Goal: Transaction & Acquisition: Book appointment/travel/reservation

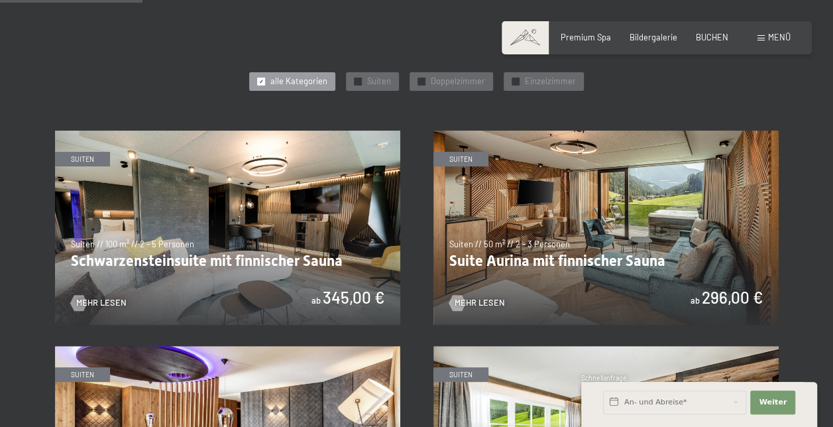
click at [520, 270] on img at bounding box center [605, 228] width 345 height 194
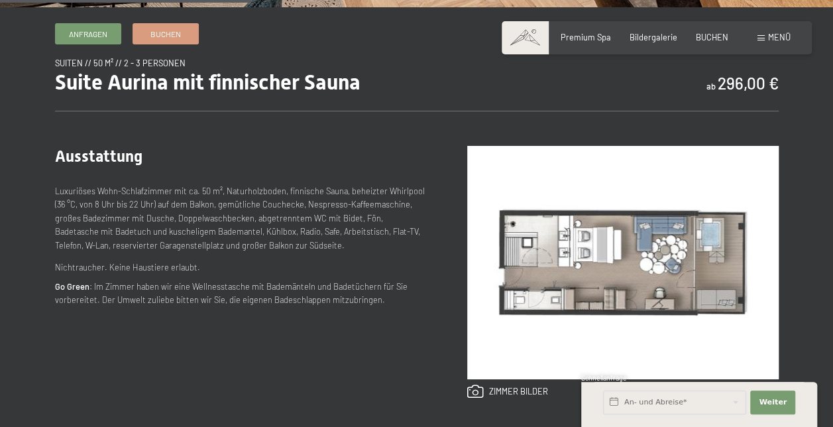
scroll to position [498, 0]
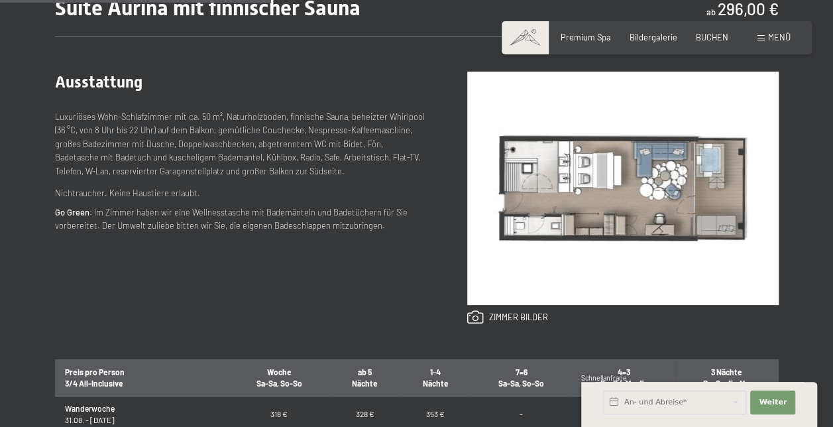
click at [590, 225] on img at bounding box center [623, 188] width 312 height 233
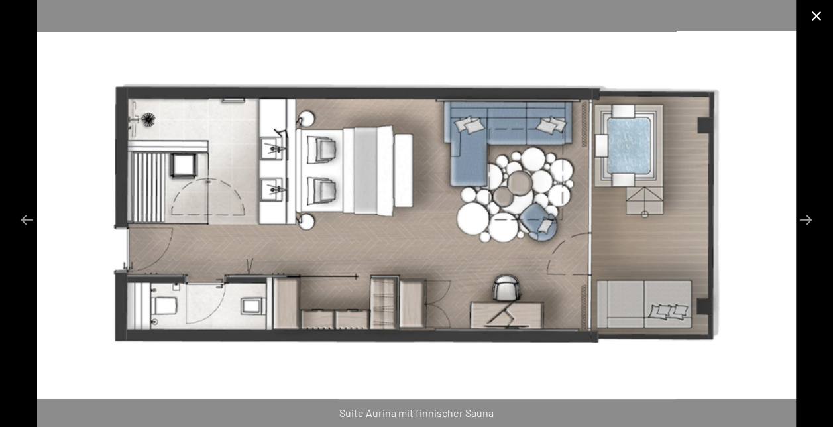
click at [820, 18] on button "Close gallery" at bounding box center [816, 15] width 33 height 31
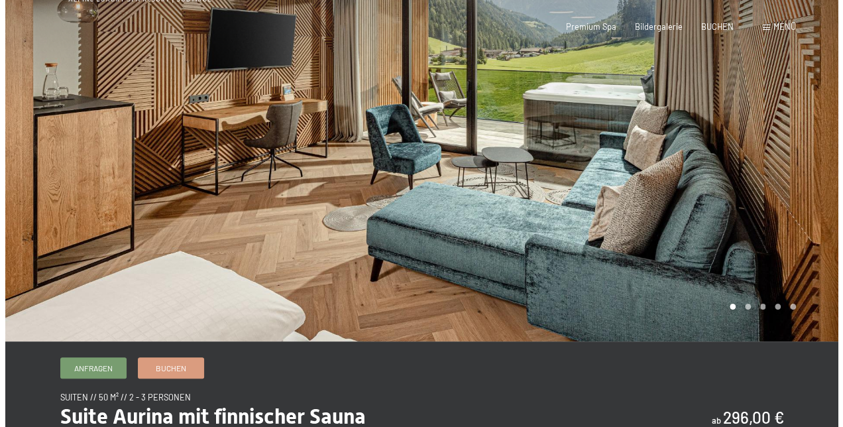
scroll to position [0, 0]
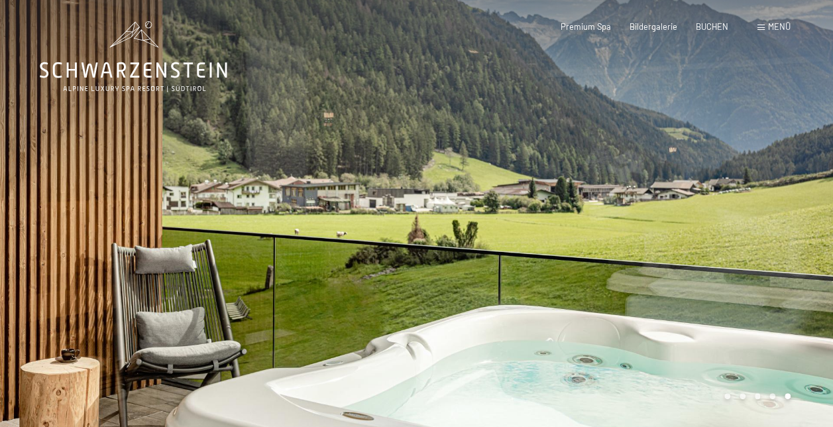
click at [762, 23] on div "Menü" at bounding box center [774, 27] width 33 height 12
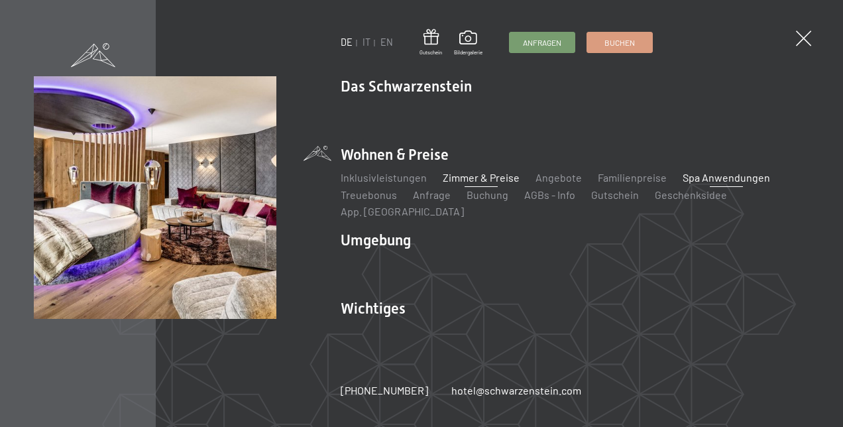
click at [718, 182] on link "Spa Anwendungen" at bounding box center [726, 177] width 87 height 13
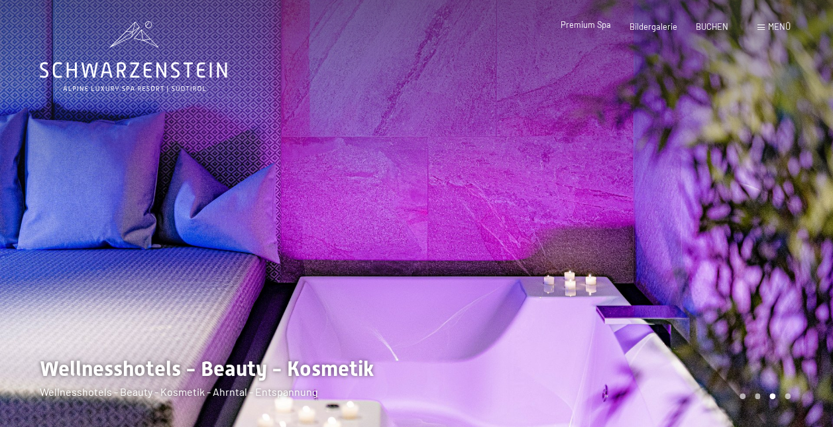
click at [585, 29] on span "Premium Spa" at bounding box center [586, 24] width 50 height 11
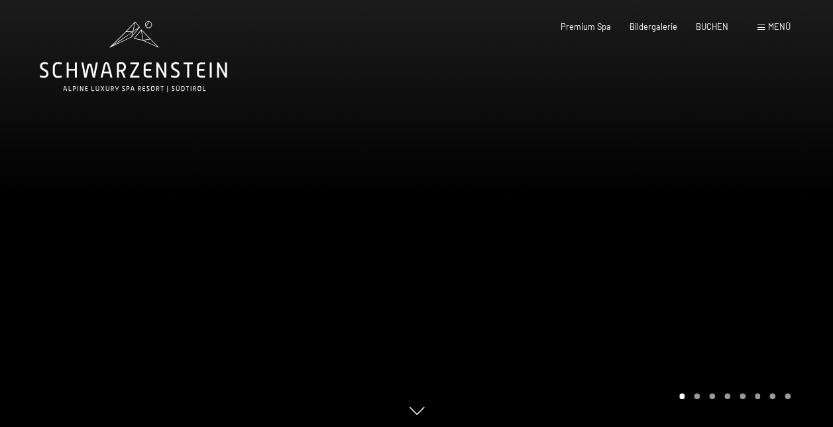
click at [776, 28] on span "Menü" at bounding box center [779, 26] width 23 height 11
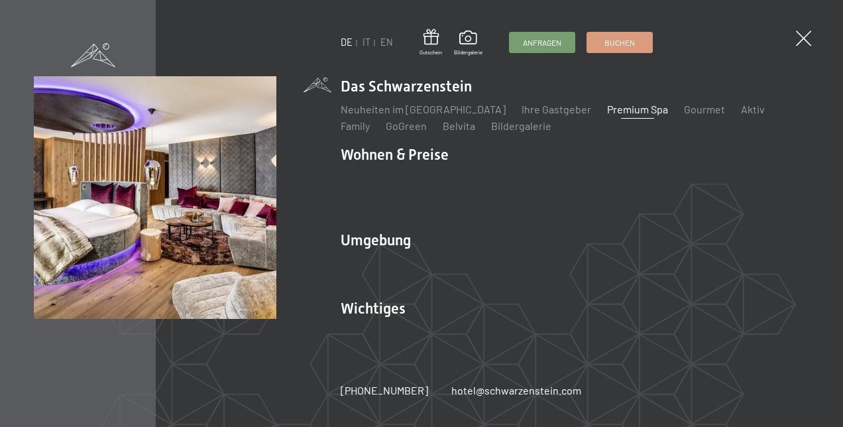
click at [791, 36] on div "DE IT EN Gutschein Bildergalerie Anfragen Buchen DE IT EN Das Schwarzenstein Ne…" at bounding box center [421, 213] width 843 height 427
click at [805, 36] on span at bounding box center [803, 39] width 22 height 22
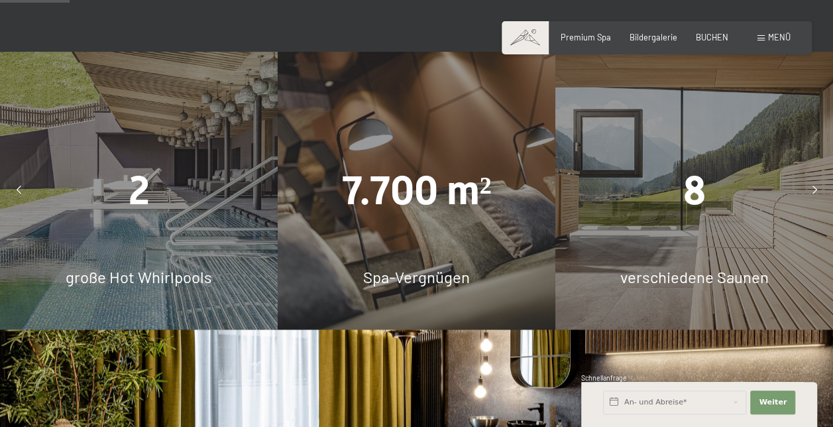
scroll to position [814, 0]
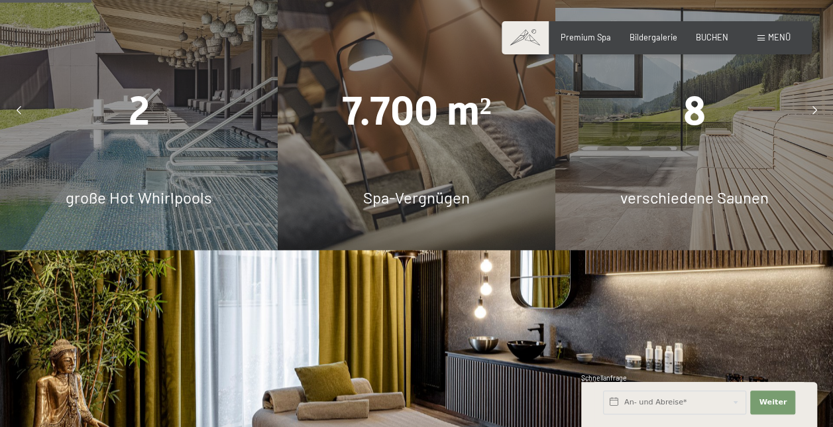
click at [815, 107] on icon at bounding box center [815, 111] width 5 height 9
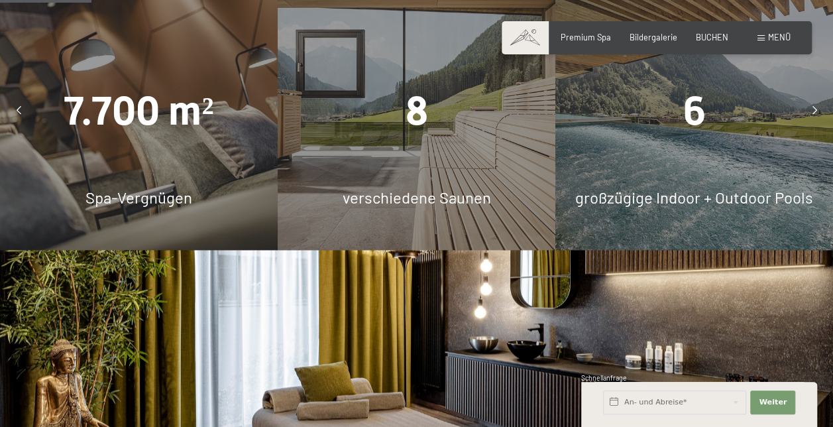
click at [813, 107] on icon at bounding box center [815, 111] width 5 height 9
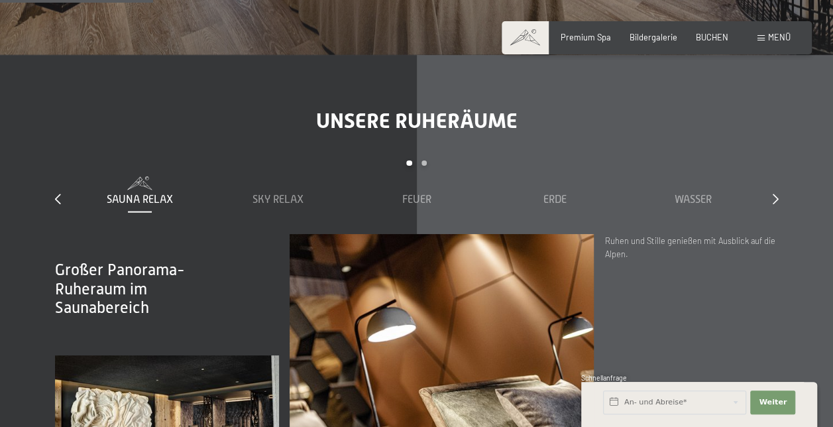
scroll to position [1401, 0]
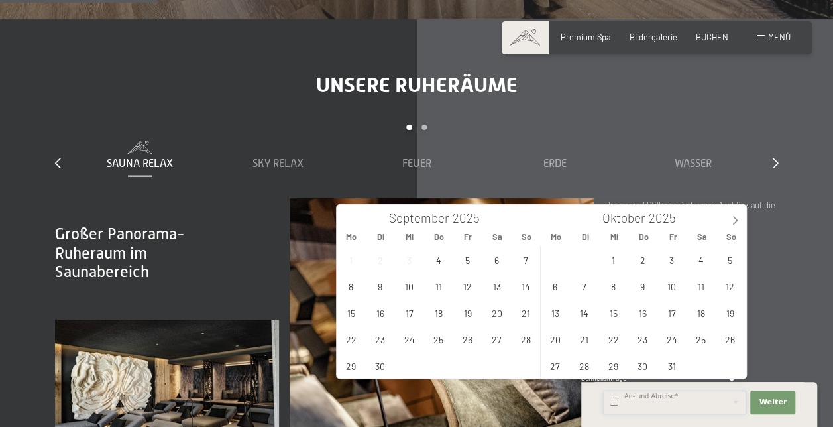
click at [643, 399] on input "text" at bounding box center [674, 402] width 143 height 24
click at [613, 372] on span "29" at bounding box center [614, 366] width 26 height 26
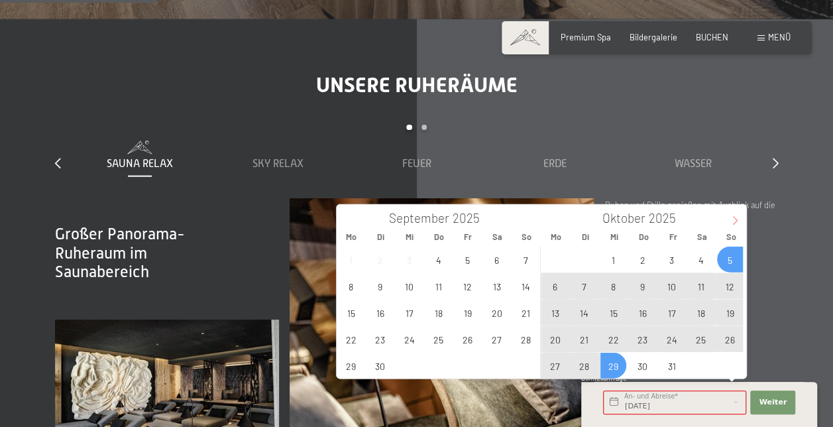
click at [736, 217] on icon at bounding box center [734, 220] width 9 height 9
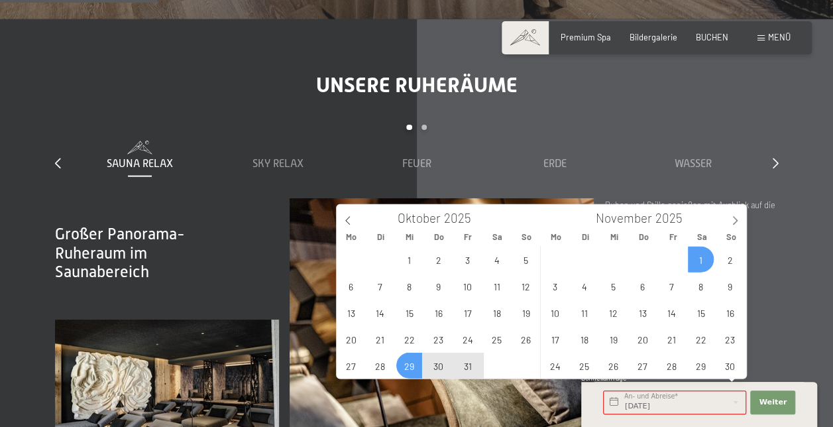
click at [703, 260] on span "1" at bounding box center [701, 260] width 26 height 26
type input "Mi. 29.10.2025 - Sa. 01.11.2025"
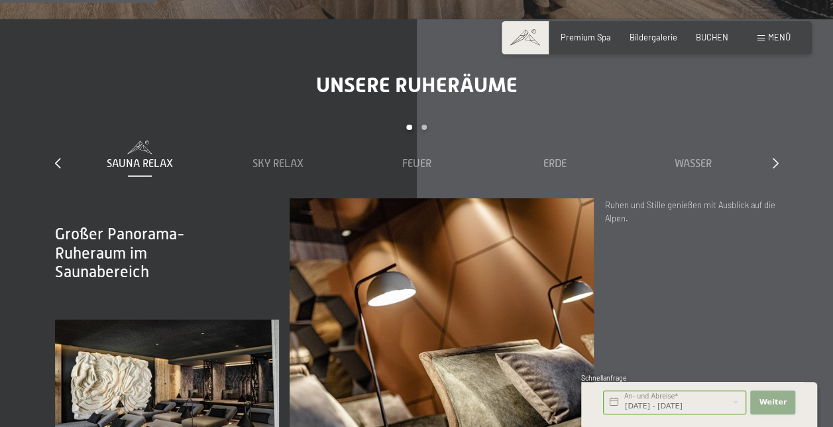
scroll to position [0, 0]
click at [781, 402] on span "Weiter" at bounding box center [773, 402] width 28 height 11
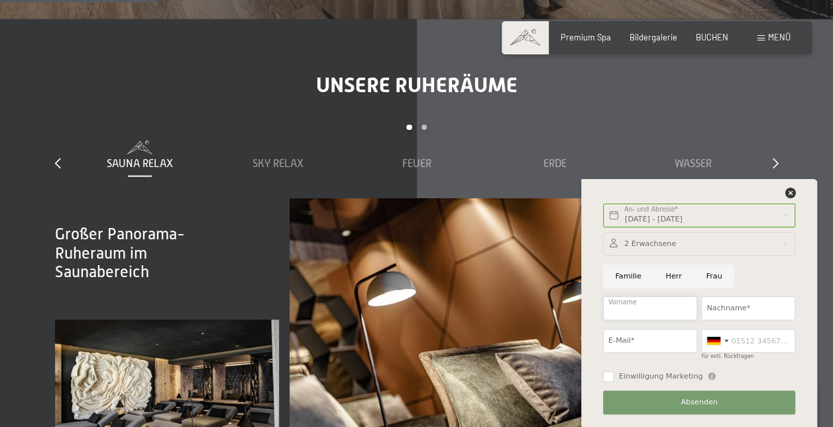
click at [651, 316] on input "Vorname" at bounding box center [650, 308] width 94 height 24
type input "[PERSON_NAME]"
type input "Pfanner"
type input "markus.pfanner@web.de"
type input "015112270951"
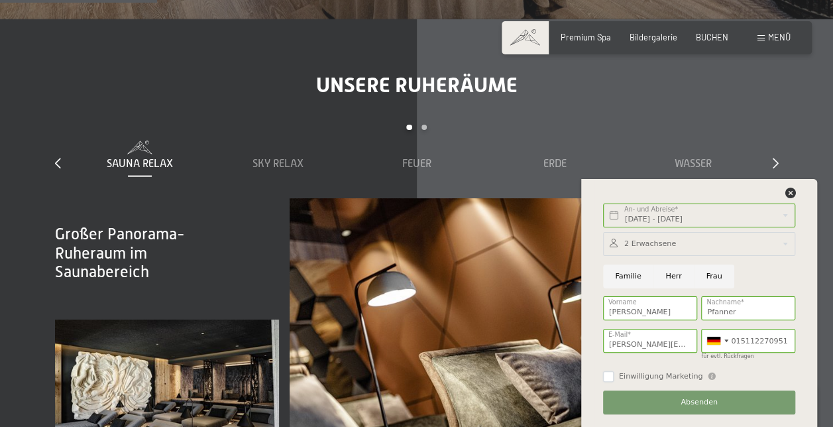
click at [607, 381] on input "Einwilligung Marketing" at bounding box center [608, 376] width 11 height 11
checkbox input "true"
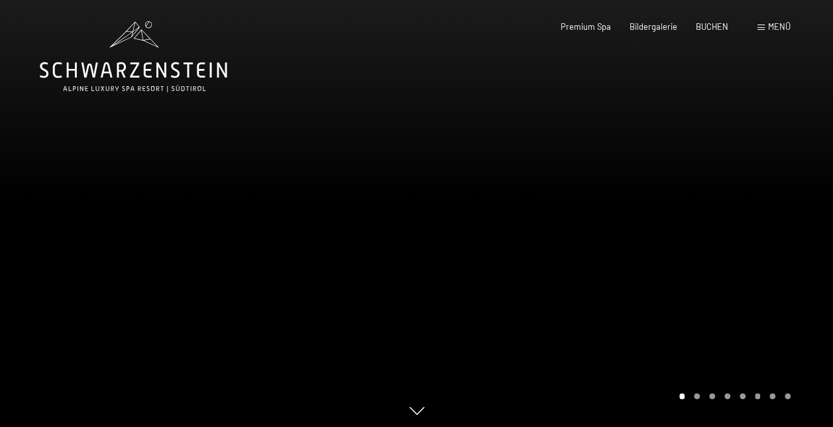
click at [766, 29] on div "Menü" at bounding box center [774, 27] width 33 height 12
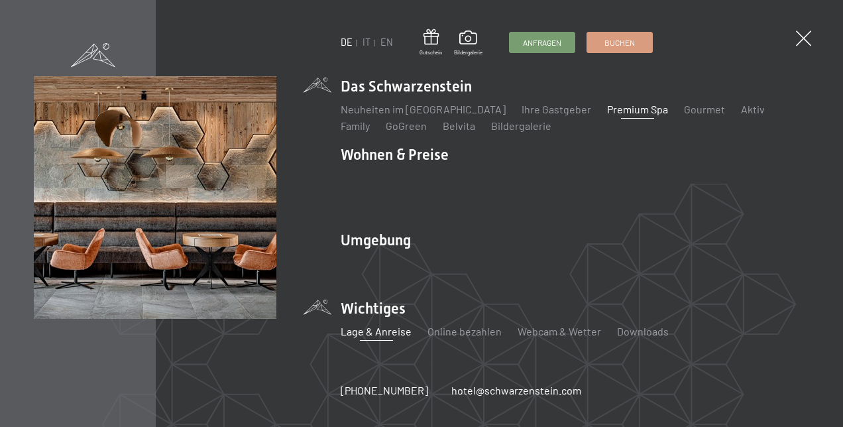
click at [375, 326] on link "Lage & Anreise" at bounding box center [376, 331] width 71 height 13
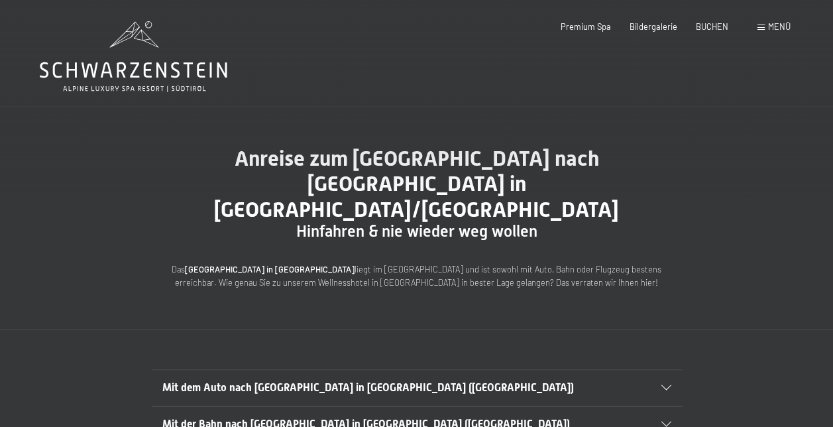
click at [620, 370] on div "Mit dem Auto nach [GEOGRAPHIC_DATA] in [GEOGRAPHIC_DATA] ([GEOGRAPHIC_DATA])" at bounding box center [416, 388] width 509 height 36
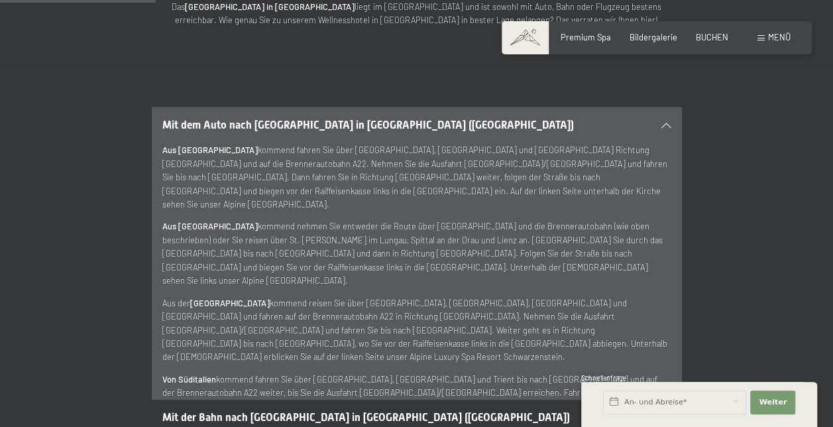
scroll to position [265, 0]
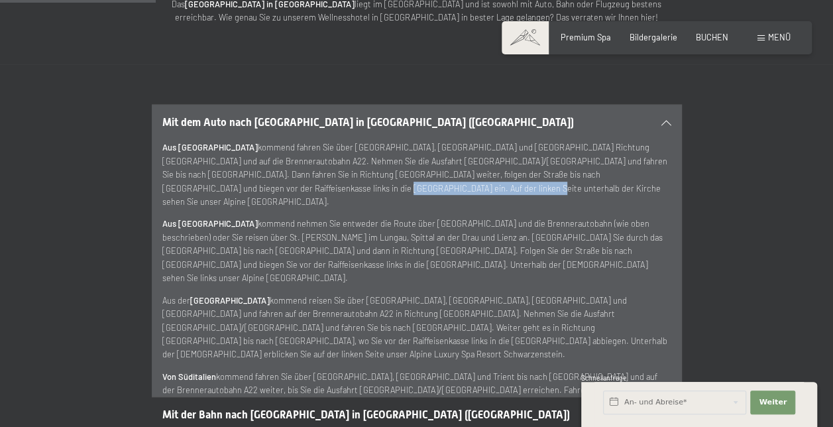
drag, startPoint x: 164, startPoint y: 162, endPoint x: 312, endPoint y: 168, distance: 147.9
click at [312, 168] on p "Aus [GEOGRAPHIC_DATA] kommend fahren Sie über [GEOGRAPHIC_DATA], [GEOGRAPHIC_DA…" at bounding box center [416, 175] width 509 height 68
copy p "Alpine [GEOGRAPHIC_DATA] [GEOGRAPHIC_DATA]"
click at [510, 44] on span at bounding box center [525, 37] width 47 height 33
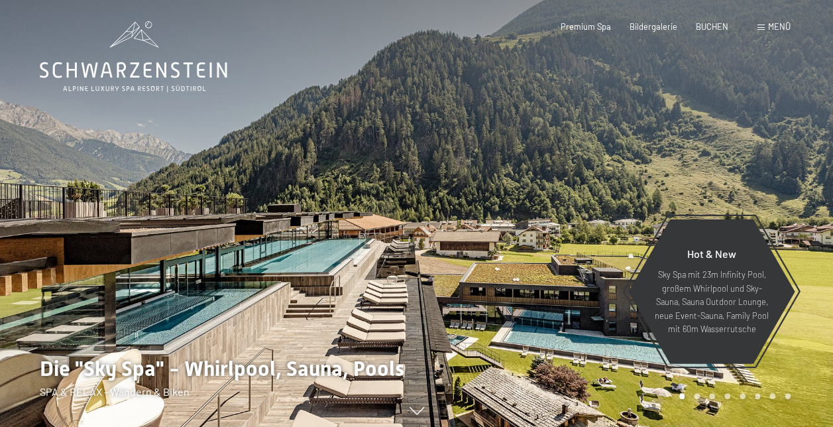
click at [781, 33] on div "Buchen Anfragen Premium Spa Bildergalerie BUCHEN Menü DE IT EN Gutschein Bilder…" at bounding box center [657, 27] width 268 height 12
click at [765, 28] on div "Menü" at bounding box center [774, 27] width 33 height 12
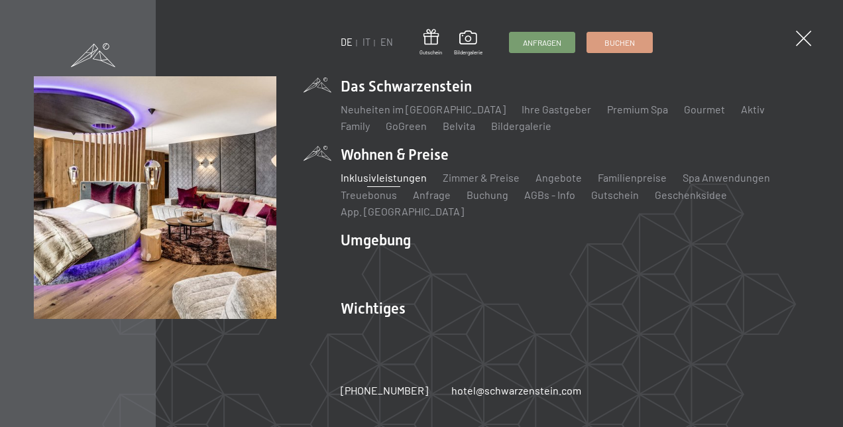
click at [412, 184] on link "Inklusivleistungen" at bounding box center [384, 177] width 86 height 13
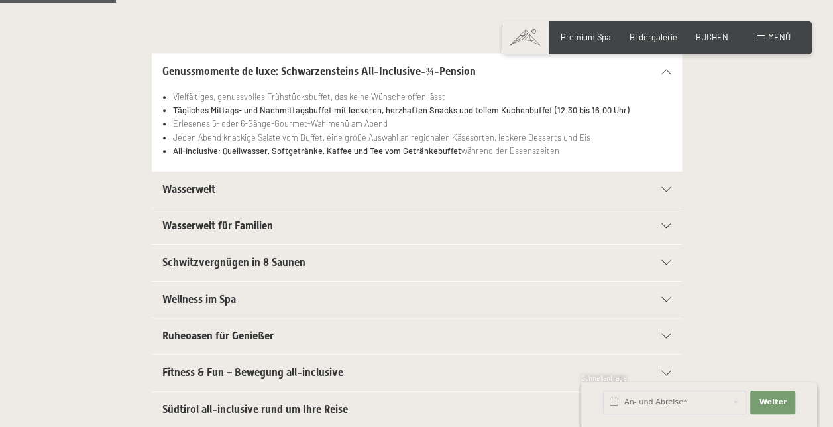
scroll to position [281, 0]
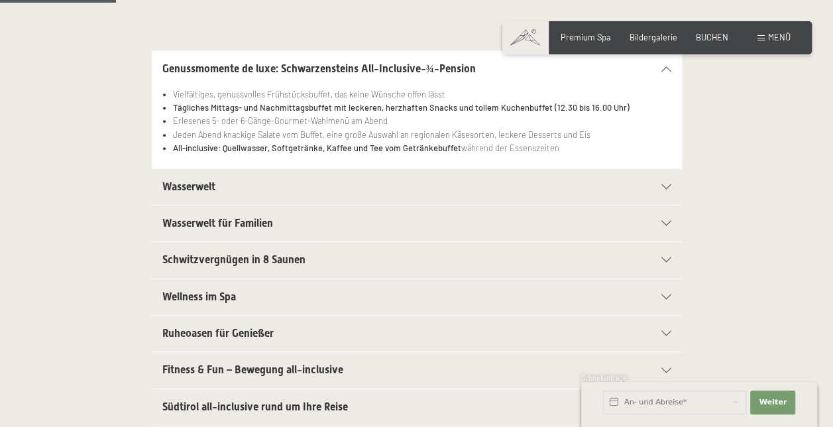
click at [637, 190] on div "Wasserwelt" at bounding box center [416, 187] width 509 height 36
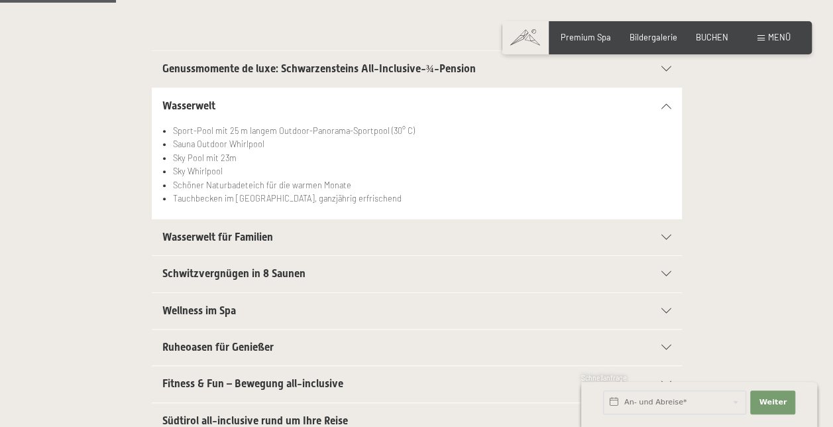
click at [658, 232] on div "Wasserwelt für Familien" at bounding box center [416, 237] width 509 height 36
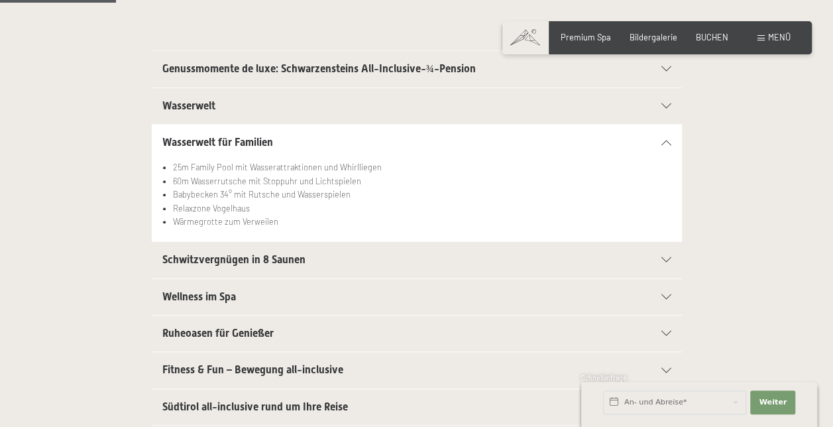
click at [665, 264] on div "Schwitzvergnügen in 8 Saunen" at bounding box center [416, 260] width 509 height 36
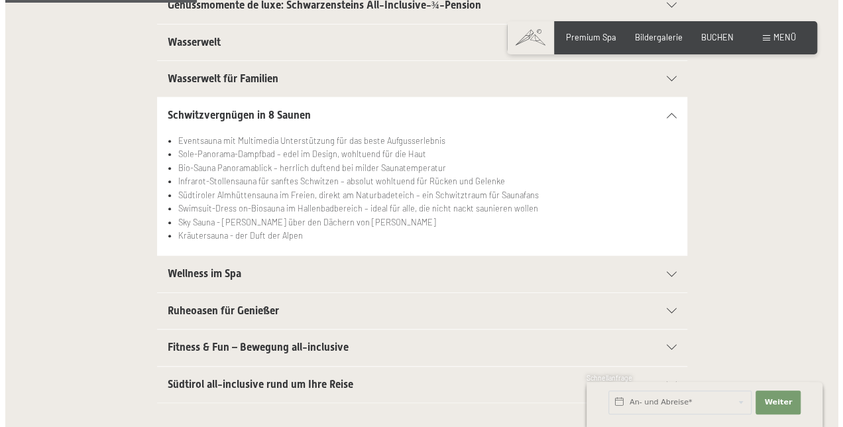
scroll to position [493, 0]
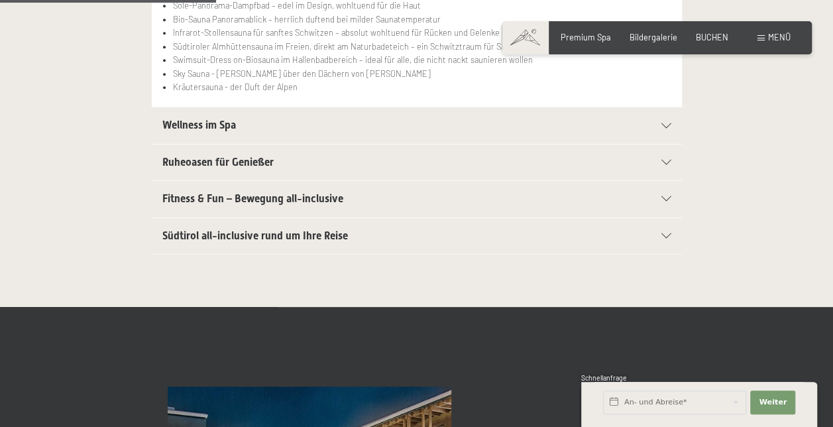
click at [754, 39] on div "Buchen Anfragen Premium Spa Bildergalerie BUCHEN Menü DE IT EN Gutschein Bilder…" at bounding box center [657, 38] width 268 height 12
click at [770, 36] on span "Menü" at bounding box center [779, 37] width 23 height 11
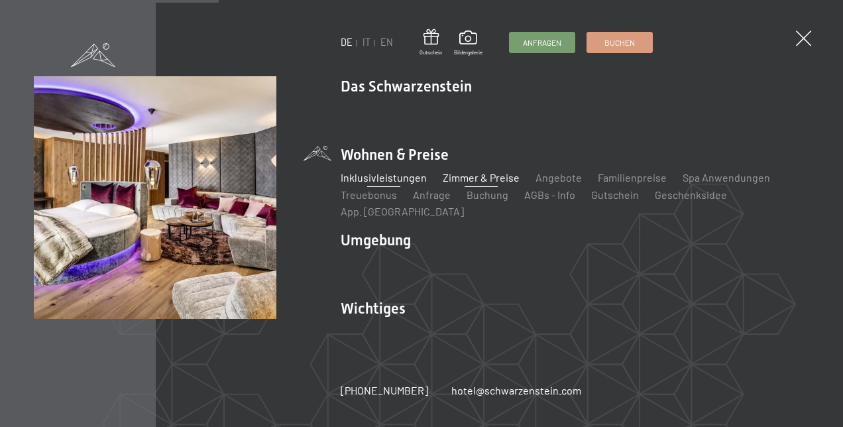
click at [464, 184] on link "Zimmer & Preise" at bounding box center [481, 177] width 77 height 13
click at [411, 184] on link "Inklusivleistungen" at bounding box center [384, 177] width 86 height 13
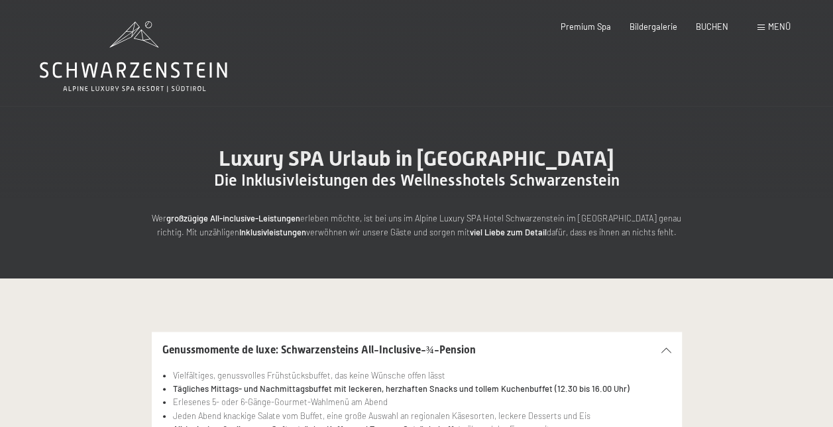
click at [759, 29] on span at bounding box center [761, 28] width 7 height 6
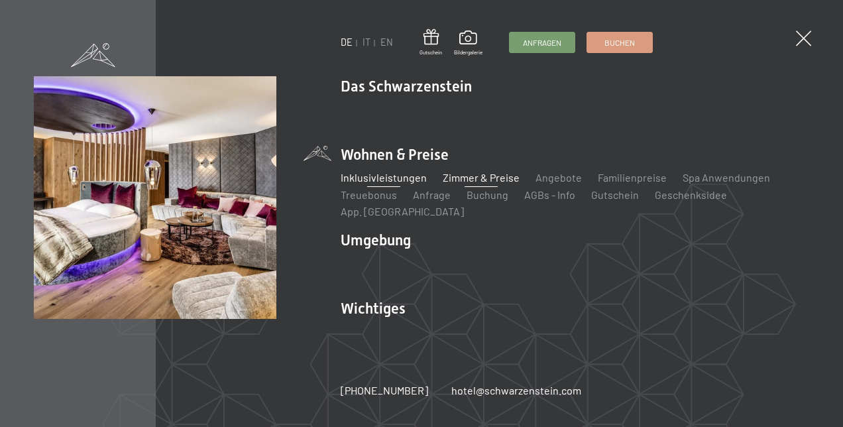
click at [477, 184] on link "Zimmer & Preise" at bounding box center [481, 177] width 77 height 13
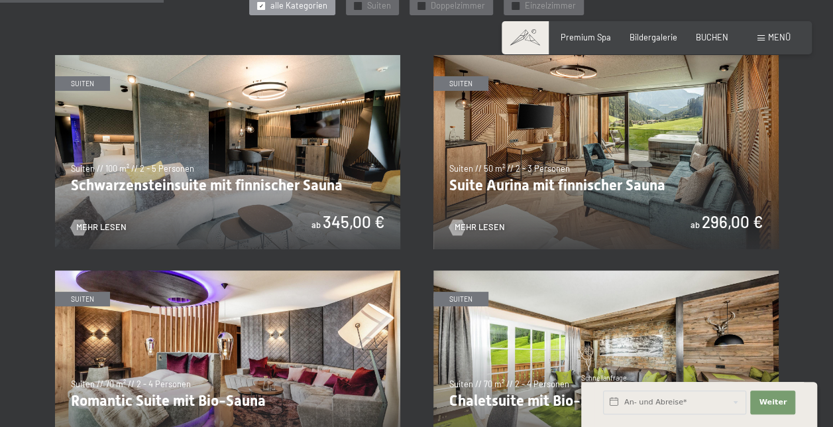
scroll to position [659, 0]
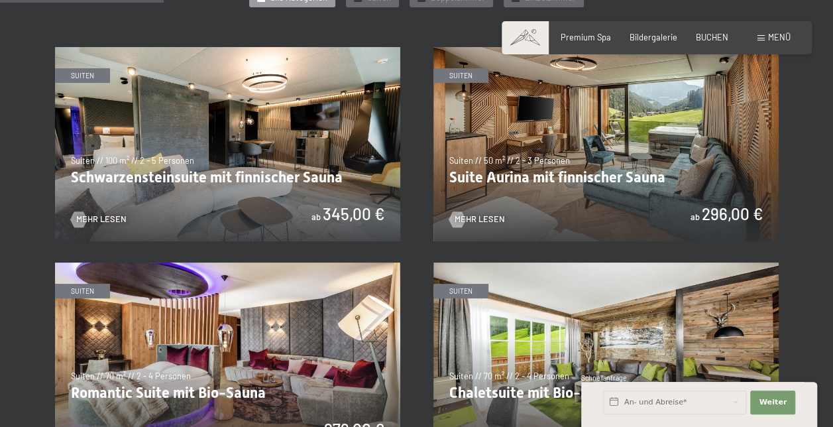
click at [555, 173] on img at bounding box center [605, 144] width 345 height 194
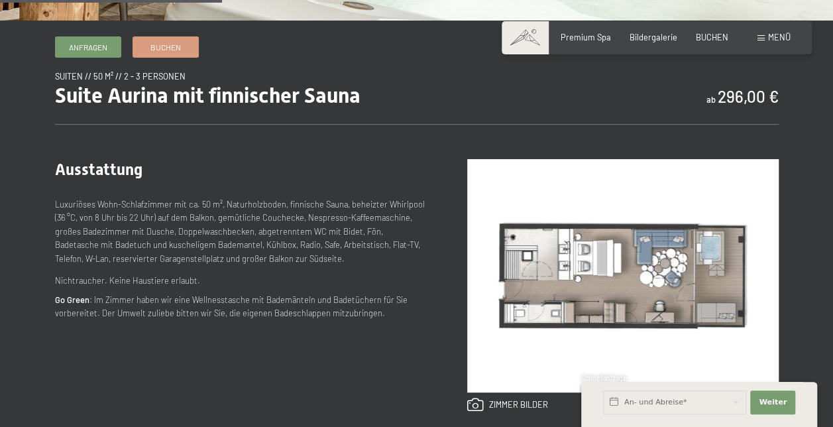
scroll to position [415, 0]
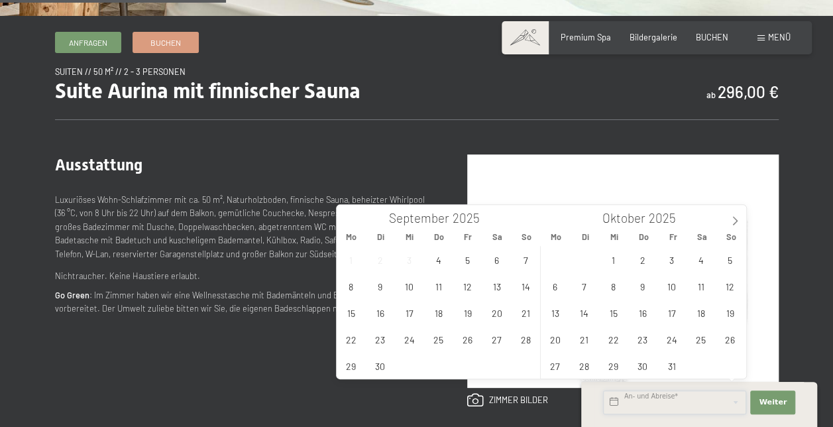
click at [651, 405] on input "text" at bounding box center [674, 402] width 143 height 24
click at [610, 368] on span "29" at bounding box center [614, 366] width 26 height 26
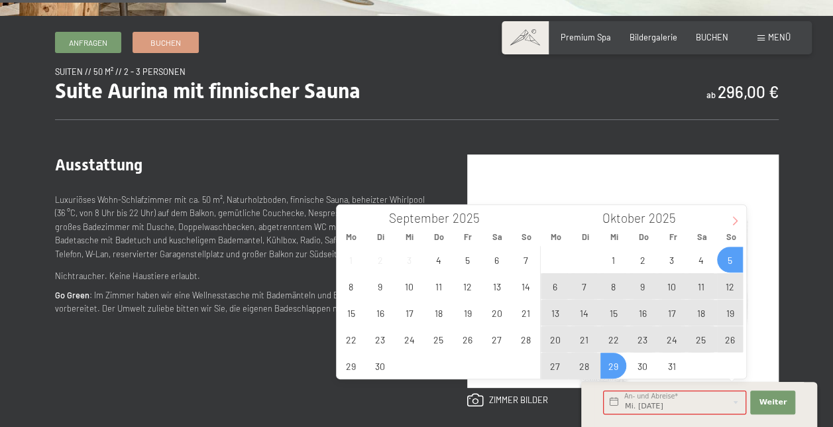
click at [735, 217] on icon at bounding box center [734, 220] width 9 height 9
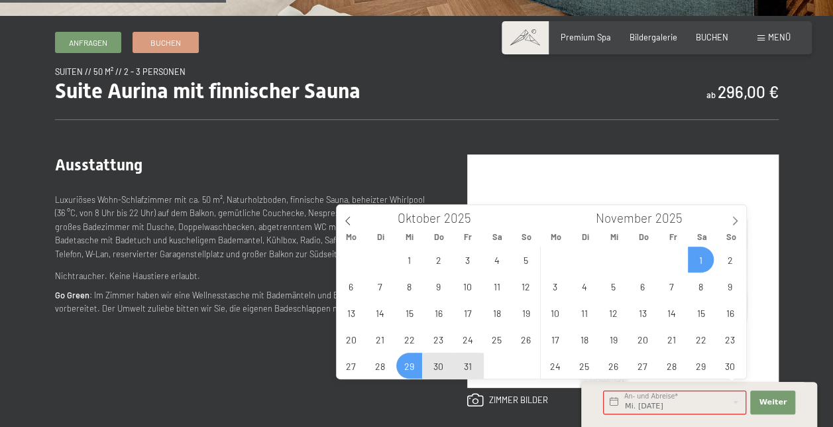
click at [704, 262] on span "1" at bounding box center [701, 260] width 26 height 26
type input "Mi. 29.10.2025 - Sa. 01.11.2025"
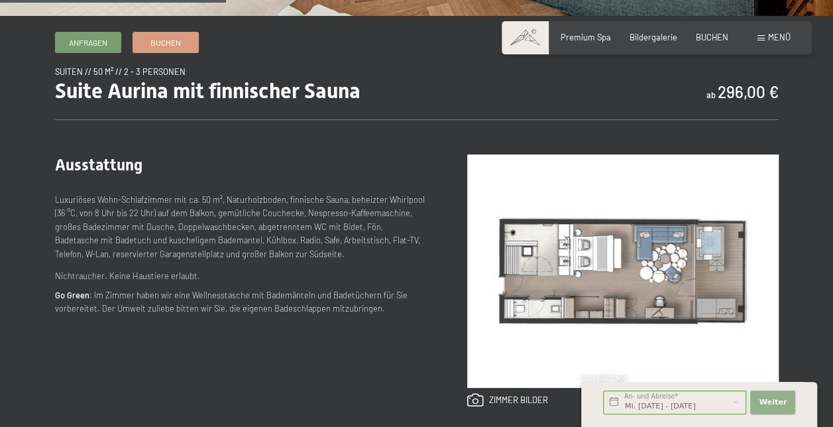
click at [766, 399] on span "Weiter" at bounding box center [773, 402] width 28 height 11
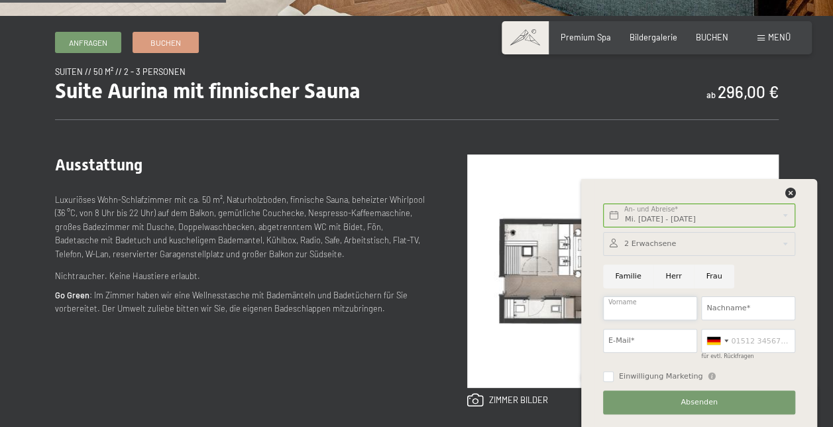
click at [656, 313] on input "Vorname" at bounding box center [650, 308] width 94 height 24
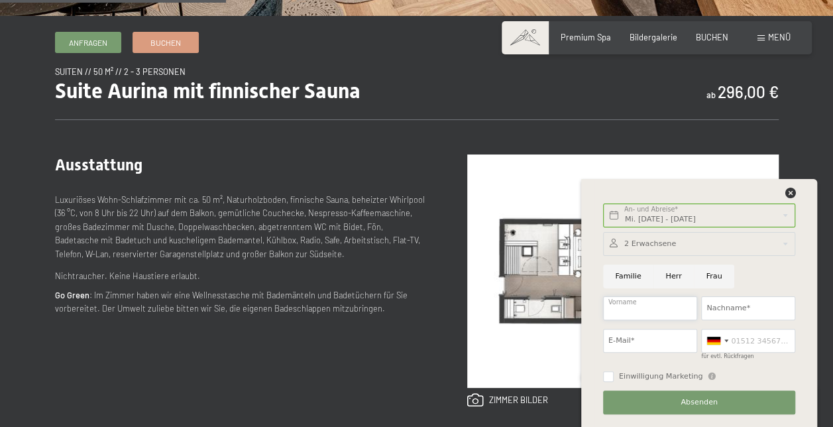
type input "Karin"
type input "Pfanner"
type input "markus.pfanner@web.de"
type input "015112270951"
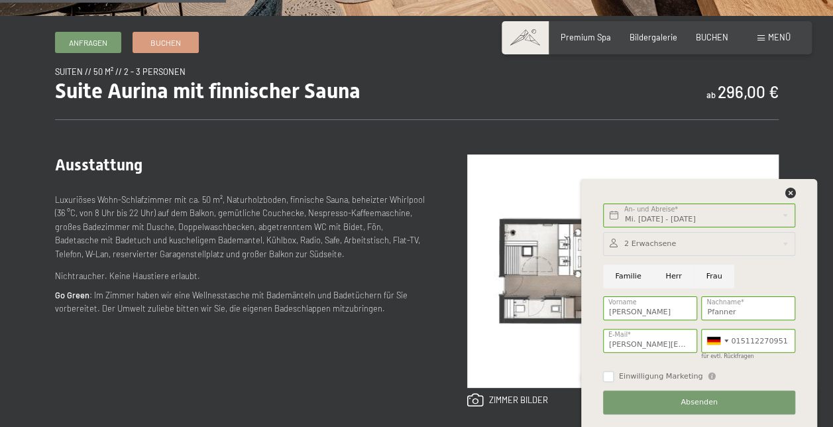
click at [609, 375] on input "Einwilligung Marketing" at bounding box center [608, 376] width 11 height 11
checkbox input "true"
click at [642, 405] on button "Absenden" at bounding box center [699, 402] width 192 height 24
